Goal: Navigation & Orientation: Find specific page/section

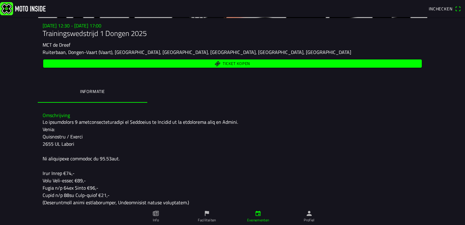
scroll to position [54, 0]
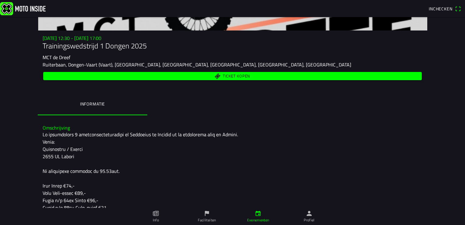
click at [153, 214] on icon "paper" at bounding box center [156, 213] width 7 height 7
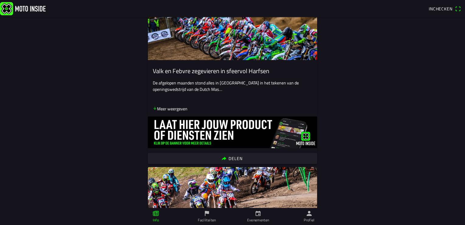
scroll to position [578, 0]
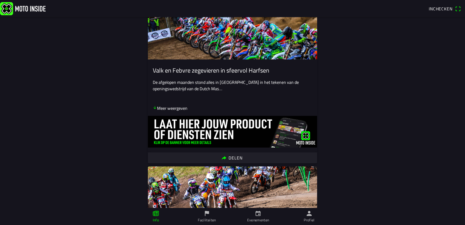
click at [207, 221] on ion-label "Faciliteiten" at bounding box center [207, 219] width 18 height 5
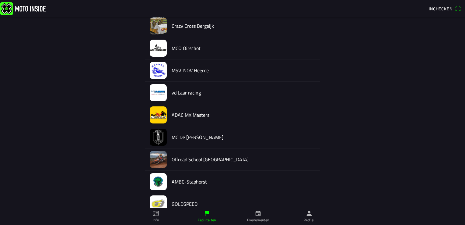
scroll to position [529, 0]
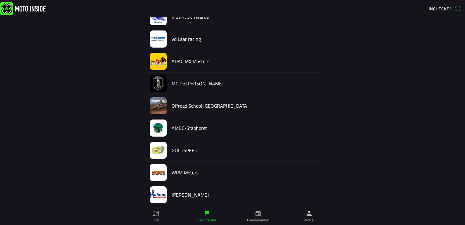
click at [266, 211] on link "Evenementen" at bounding box center [258, 216] width 51 height 17
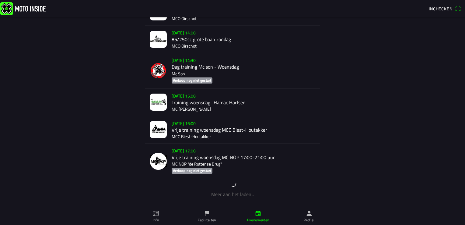
scroll to position [483, 0]
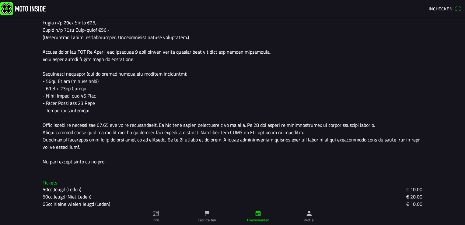
scroll to position [206, 0]
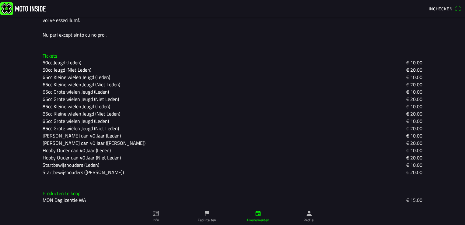
scroll to position [358, 0]
